Goal: Communication & Community: Connect with others

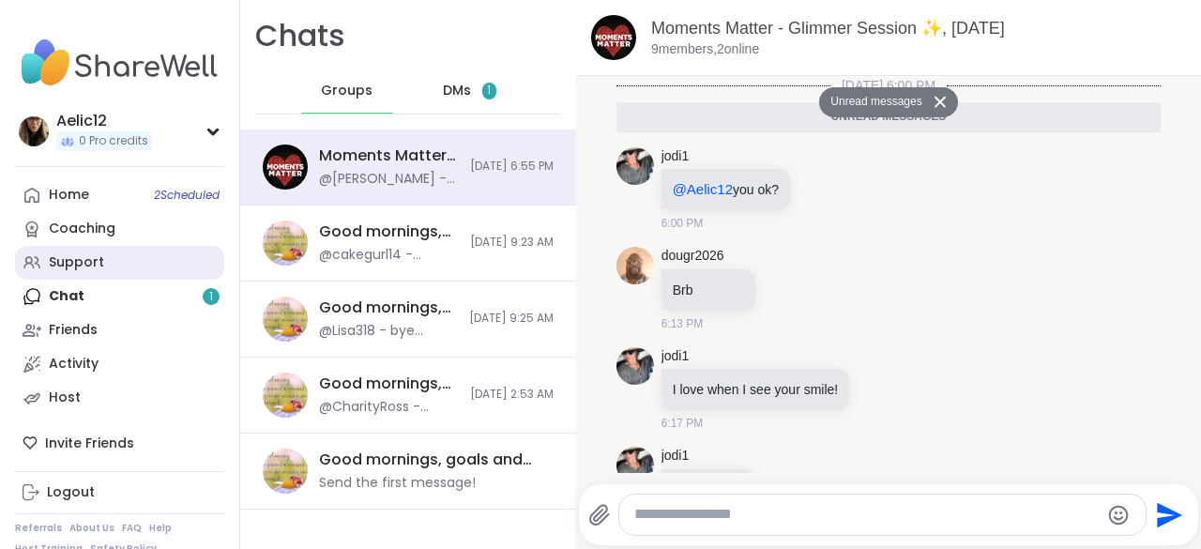
scroll to position [2402, 0]
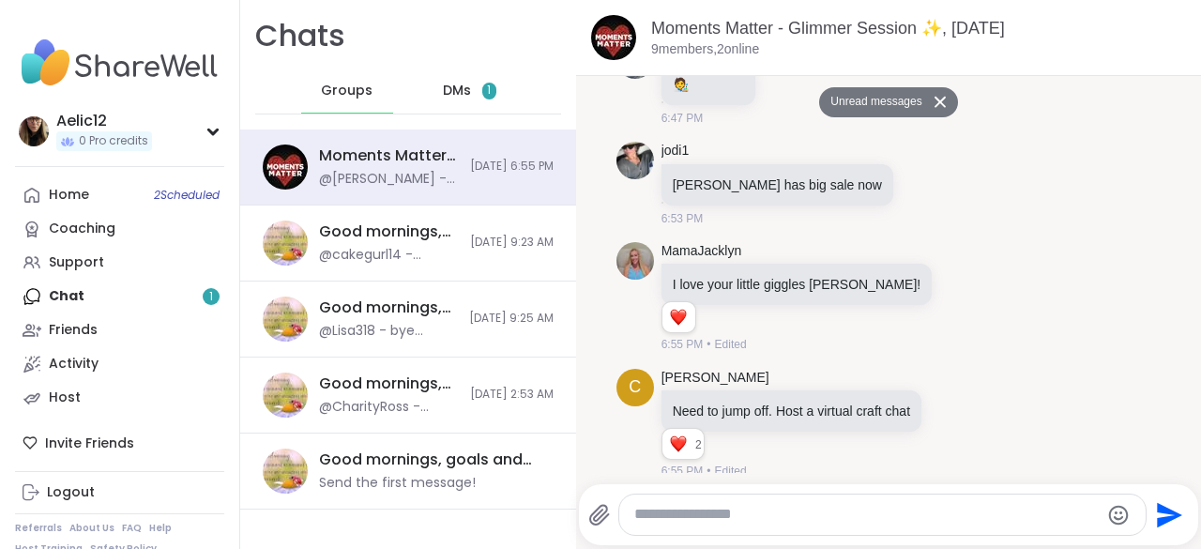
click at [447, 99] on span "DMs" at bounding box center [457, 91] width 28 height 19
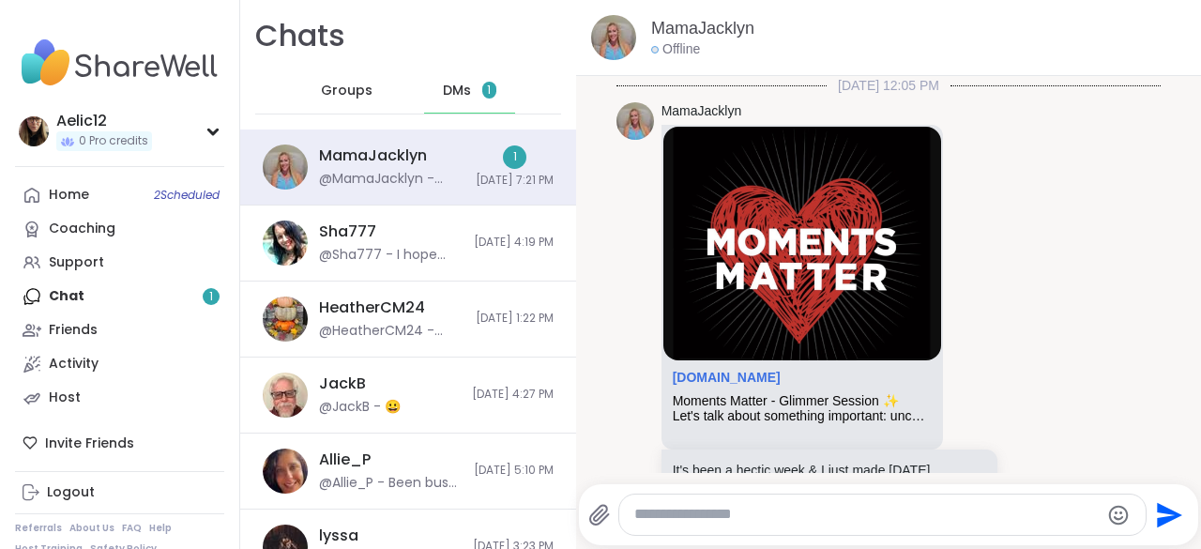
scroll to position [1652, 0]
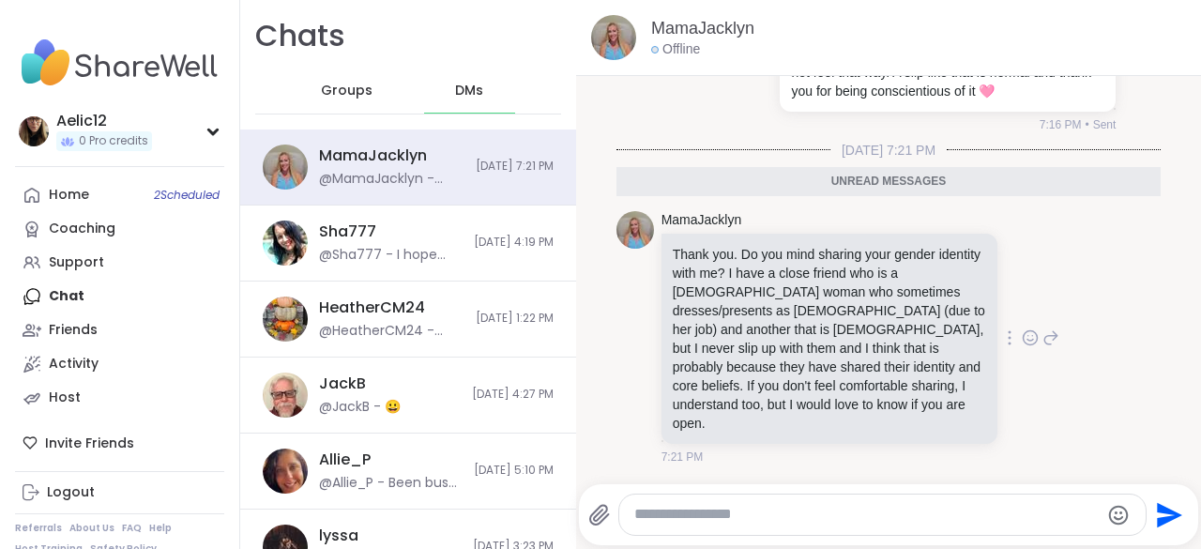
click at [1022, 344] on icon at bounding box center [1030, 337] width 17 height 19
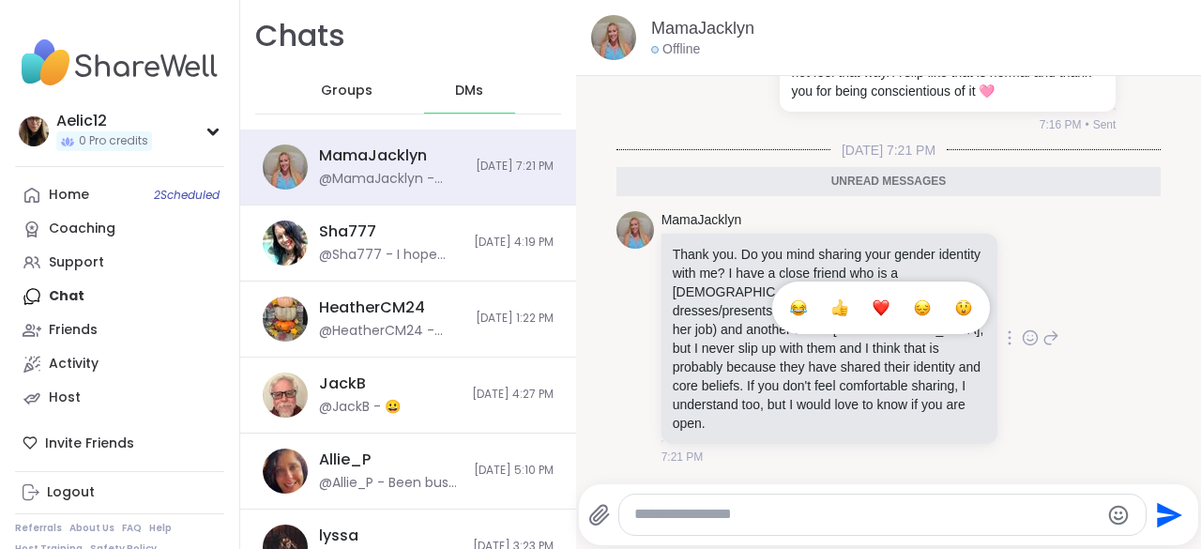
click at [862, 306] on button "Select Reaction: Heart" at bounding box center [881, 308] width 38 height 38
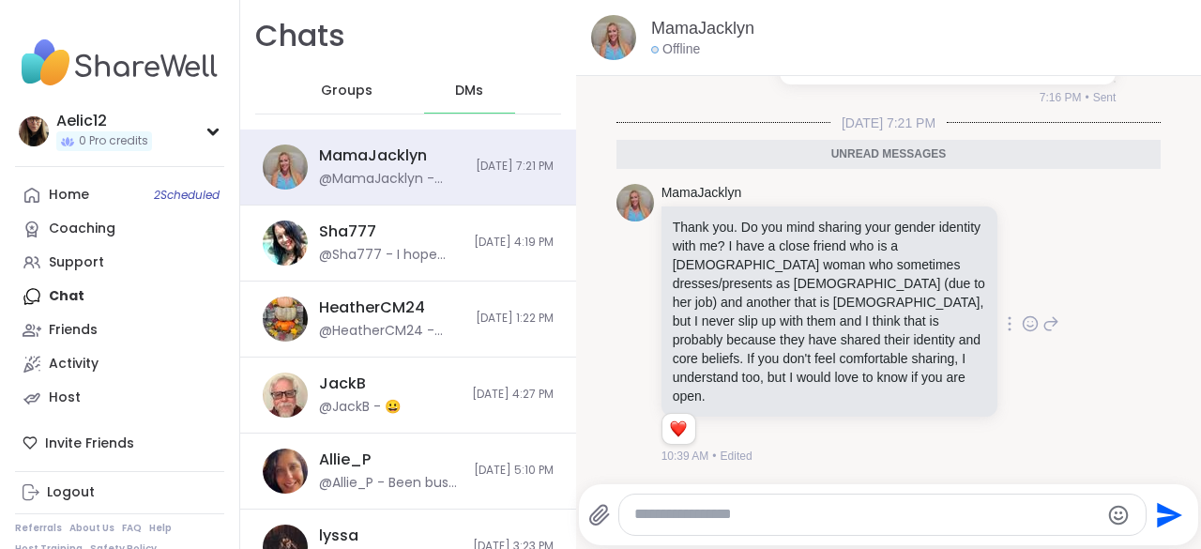
scroll to position [1679, 0]
click at [1043, 328] on icon at bounding box center [1051, 324] width 17 height 23
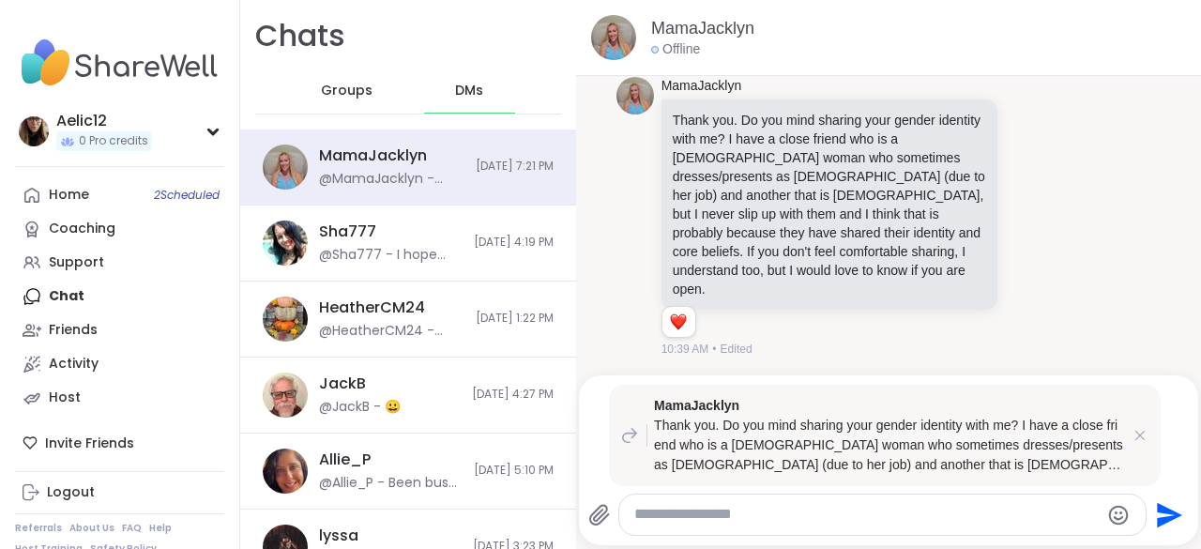
click at [858, 503] on div at bounding box center [882, 515] width 526 height 40
click at [820, 535] on div at bounding box center [881, 515] width 527 height 42
click at [828, 518] on textarea "Type your message" at bounding box center [866, 515] width 465 height 20
type textarea "*"
type textarea "**********"
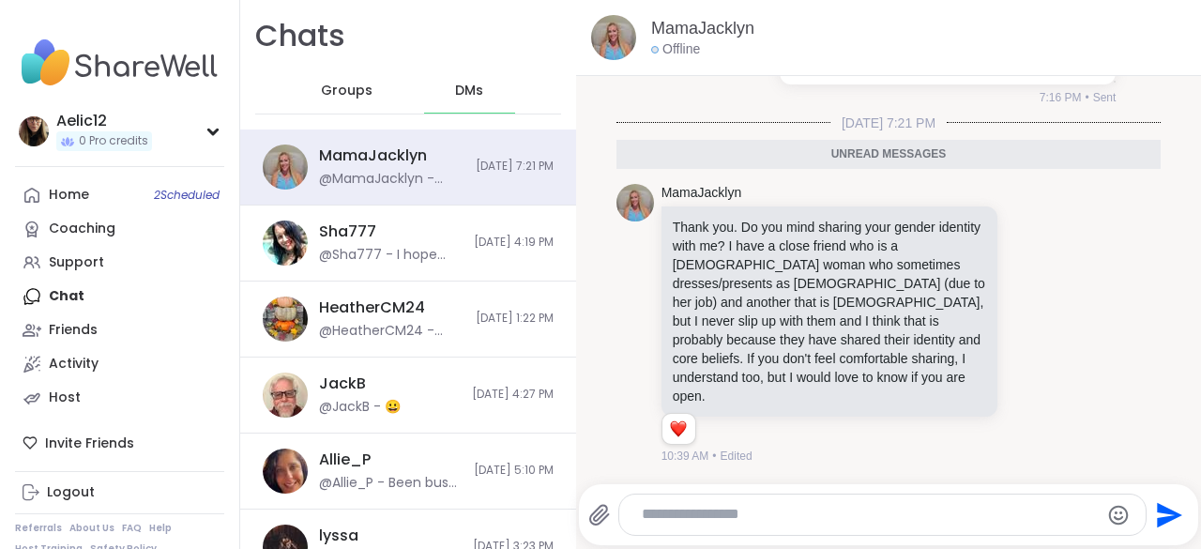
scroll to position [1881, 0]
